Goal: Information Seeking & Learning: Find specific fact

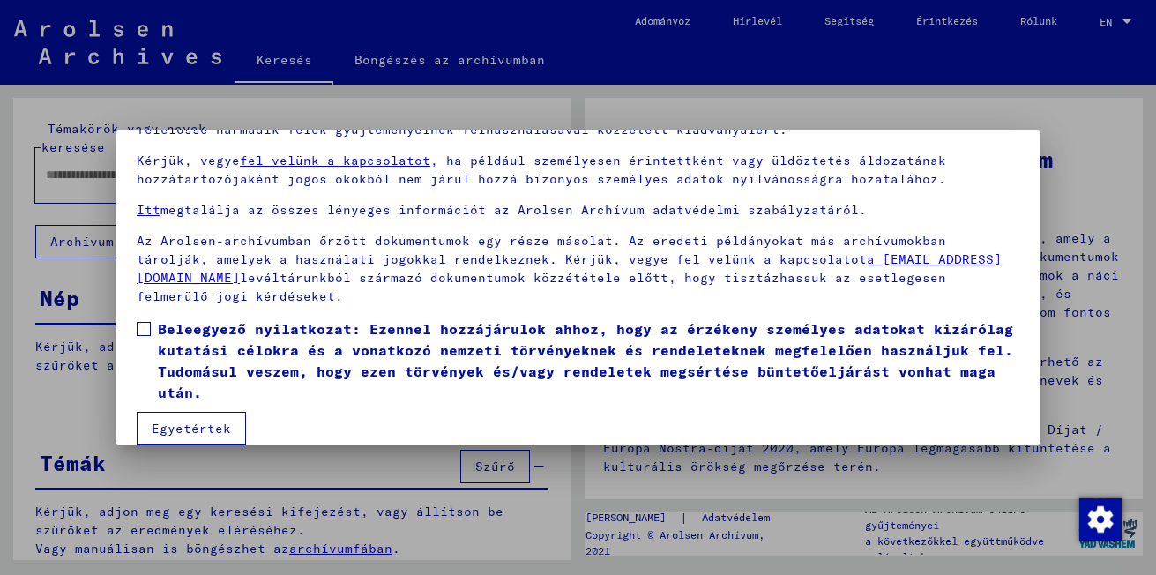
scroll to position [146, 0]
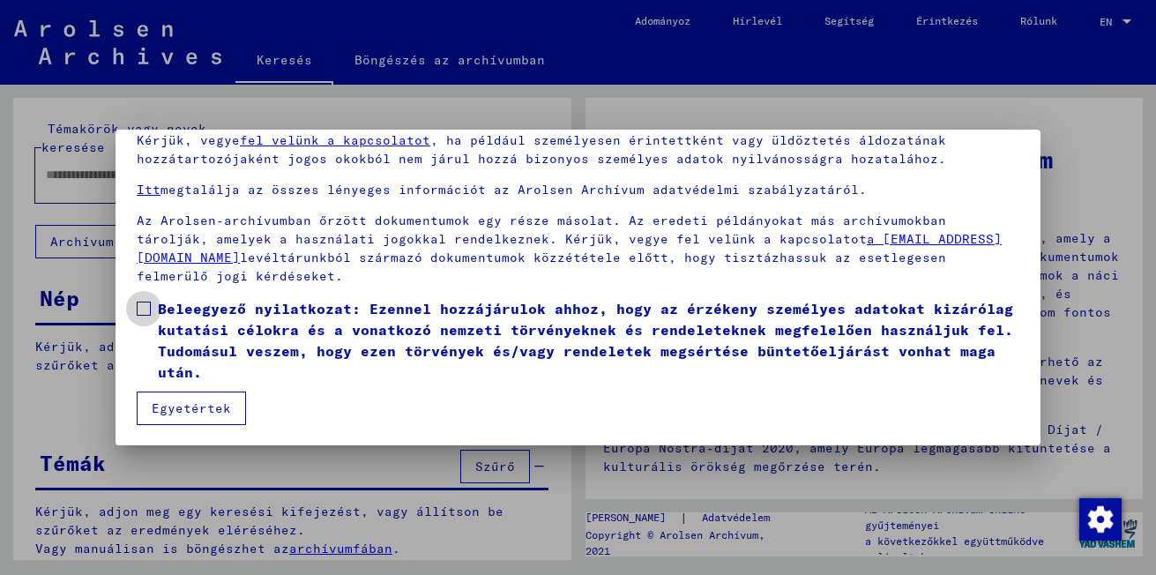
click at [146, 313] on span at bounding box center [144, 309] width 14 height 14
click at [194, 407] on button "Egyetértek" at bounding box center [191, 409] width 109 height 34
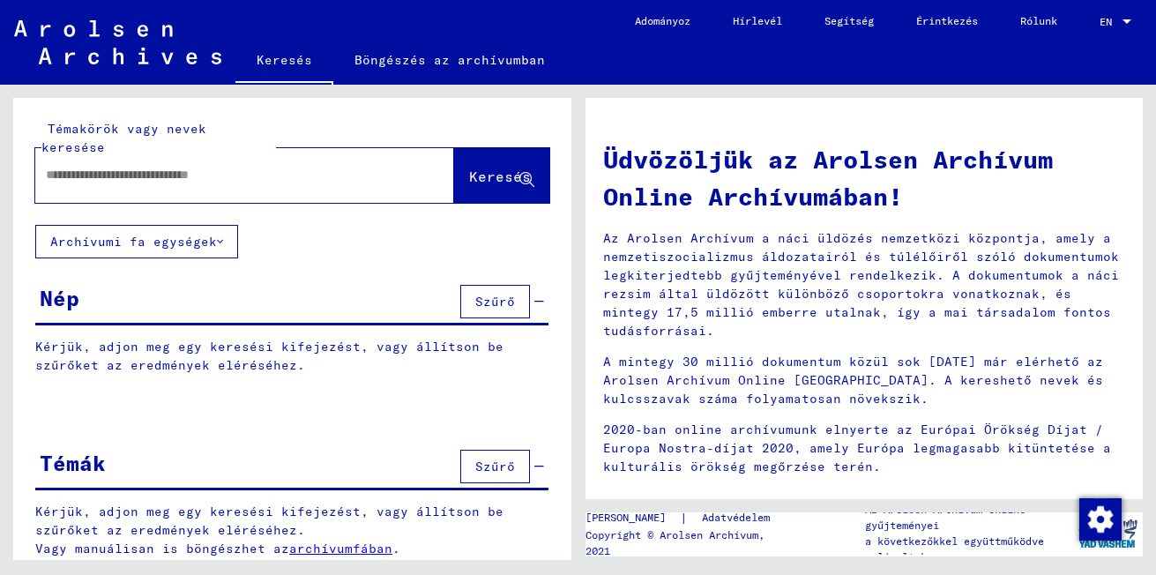
click at [73, 166] on input "text" at bounding box center [223, 175] width 355 height 19
type input "**********"
click at [496, 168] on span "Keresés" at bounding box center [500, 177] width 62 height 18
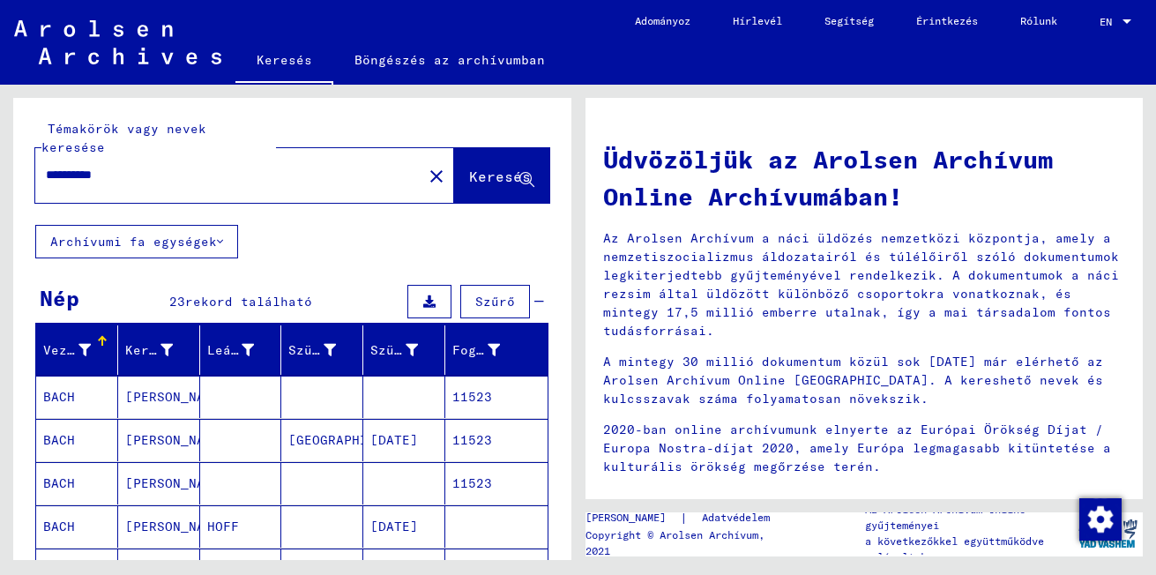
click at [214, 294] on span "rekord található" at bounding box center [248, 302] width 127 height 16
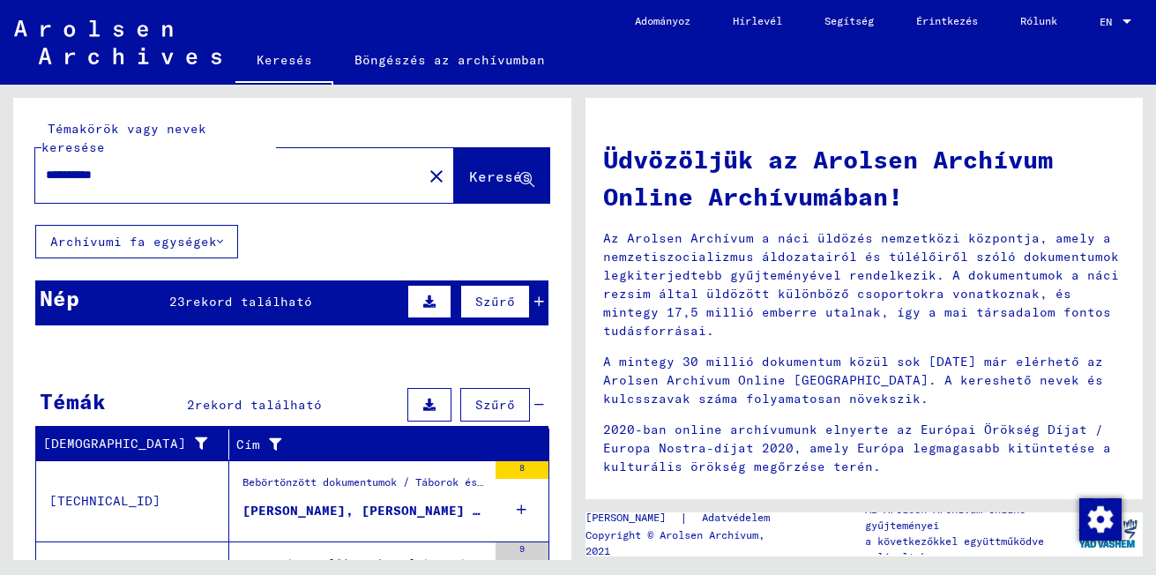
click at [214, 294] on span "rekord található" at bounding box center [248, 302] width 127 height 16
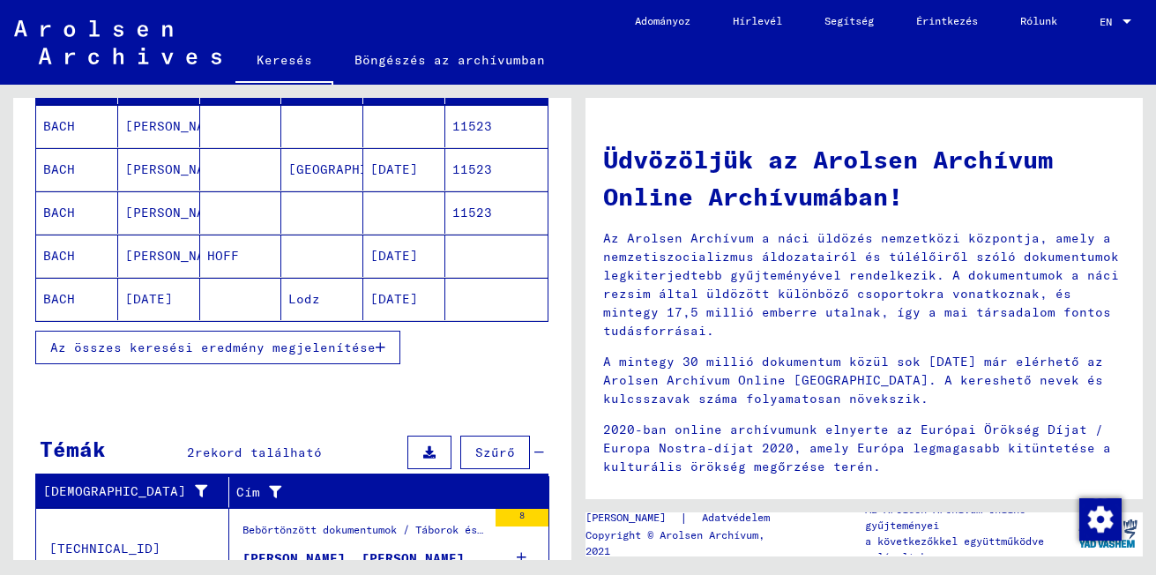
scroll to position [333, 0]
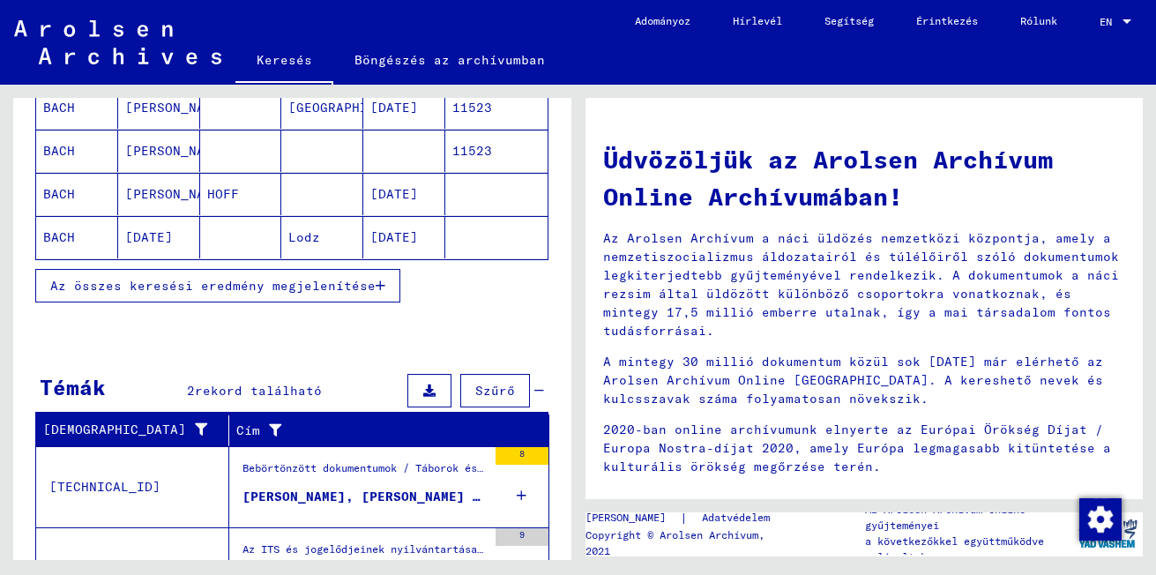
click at [340, 278] on span "Az összes keresési eredmény megjelenítése" at bounding box center [212, 286] width 325 height 16
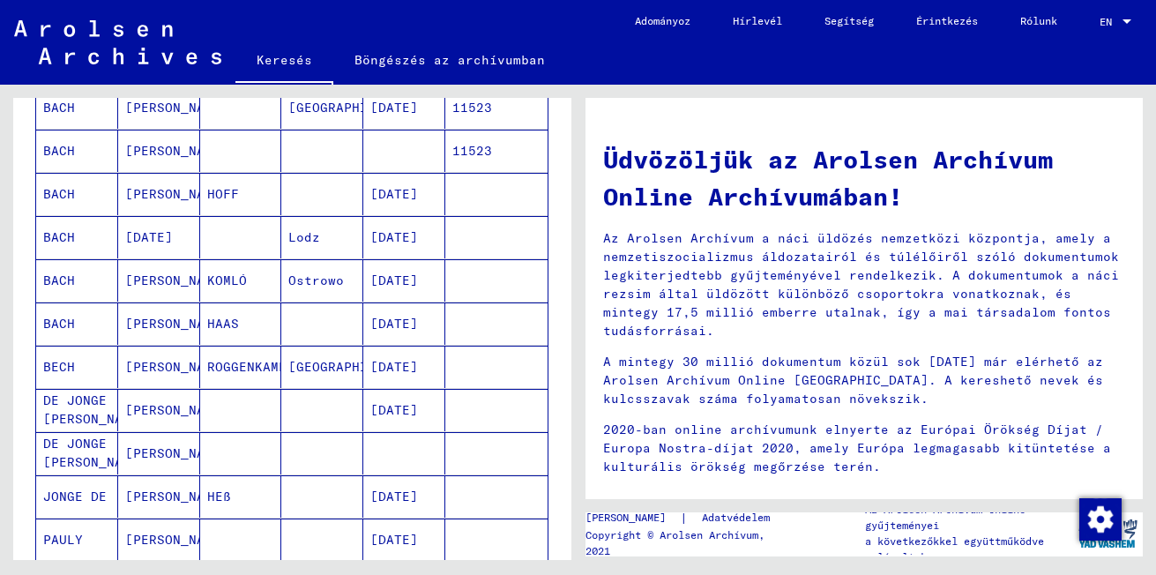
click at [460, 236] on mat-cell at bounding box center [496, 237] width 102 height 42
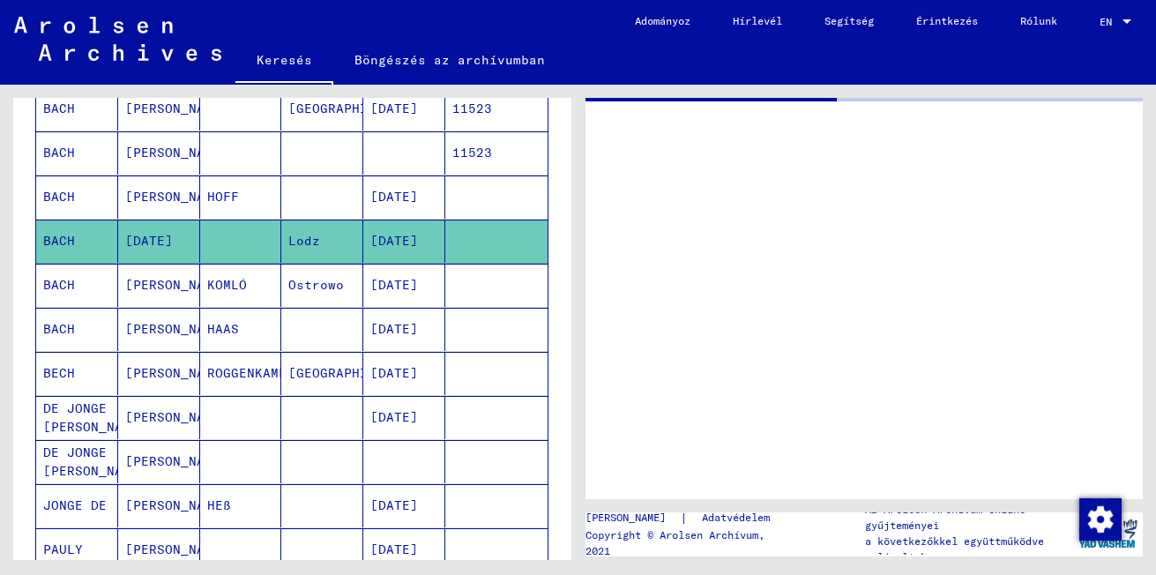
scroll to position [333, 0]
click at [589, 101] on yv-its-full-details at bounding box center [865, 100] width 558 height 4
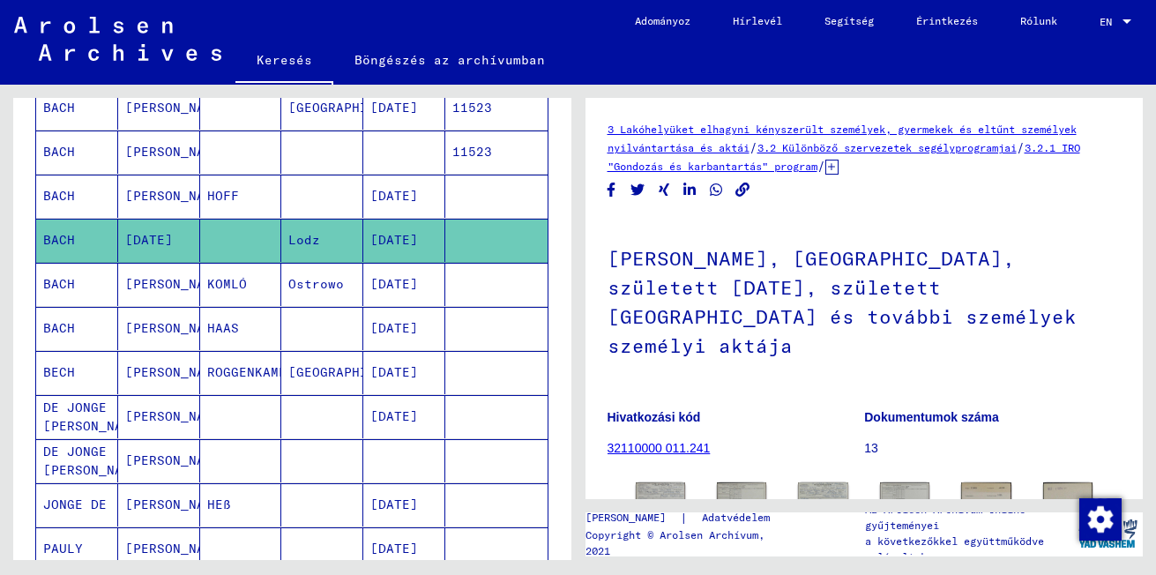
scroll to position [0, 0]
